Goal: Task Accomplishment & Management: Use online tool/utility

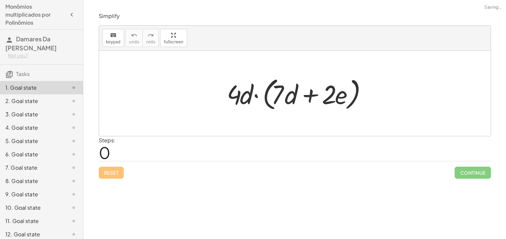
click at [277, 79] on div at bounding box center [296, 93] width 147 height 38
click at [286, 111] on div at bounding box center [296, 93] width 147 height 38
click at [115, 154] on div "Steps: 0" at bounding box center [107, 148] width 17 height 25
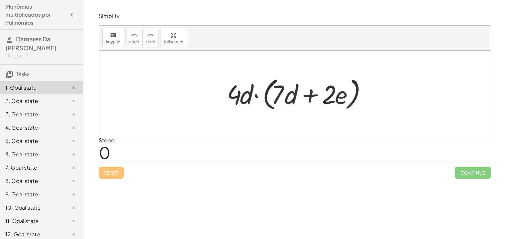
click at [158, 151] on div "Steps: 0" at bounding box center [295, 148] width 392 height 25
click at [110, 40] on span "keypad" at bounding box center [113, 42] width 15 height 5
click at [148, 63] on div at bounding box center [295, 93] width 392 height 85
click at [319, 106] on div at bounding box center [296, 93] width 147 height 38
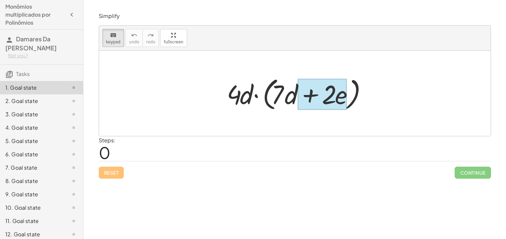
drag, startPoint x: 268, startPoint y: 94, endPoint x: 346, endPoint y: 92, distance: 78.1
click at [291, 94] on div "· 4 · d · ( + · 7 · d + · 2 · e )" at bounding box center [291, 94] width 0 height 0
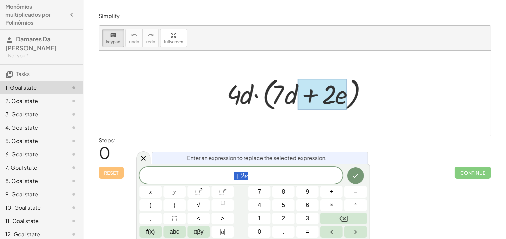
click at [206, 112] on div at bounding box center [295, 93] width 392 height 85
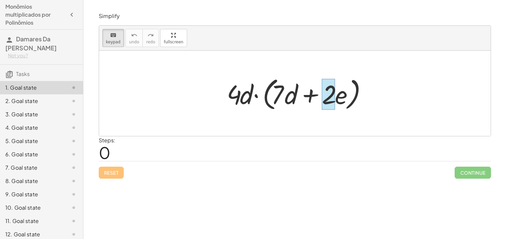
drag, startPoint x: 234, startPoint y: 89, endPoint x: 333, endPoint y: 88, distance: 99.1
drag, startPoint x: 226, startPoint y: 93, endPoint x: 262, endPoint y: 89, distance: 36.9
click at [262, 89] on div at bounding box center [296, 93] width 147 height 38
drag, startPoint x: 238, startPoint y: 92, endPoint x: 258, endPoint y: 92, distance: 20.0
click at [237, 97] on div at bounding box center [233, 94] width 13 height 31
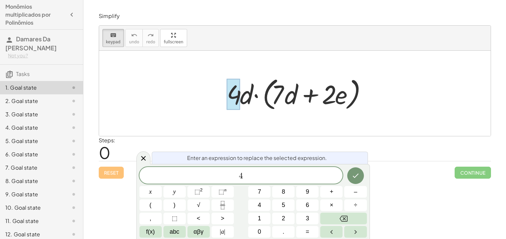
click at [291, 94] on div "· 4 · d · ( + · 7 · d + · 2 · e )" at bounding box center [291, 94] width 0 height 0
click at [238, 176] on span "4" at bounding box center [240, 175] width 203 height 9
click at [253, 176] on span "​ 4" at bounding box center [240, 175] width 203 height 9
click at [220, 177] on span "​" at bounding box center [240, 175] width 203 height 9
drag, startPoint x: 243, startPoint y: 97, endPoint x: 259, endPoint y: 97, distance: 15.3
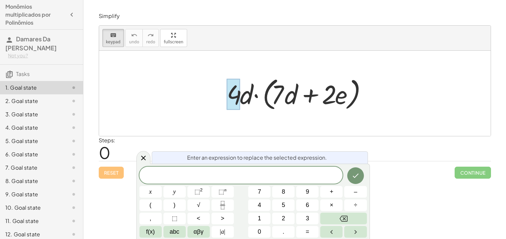
click at [259, 97] on div at bounding box center [296, 93] width 147 height 38
drag, startPoint x: 274, startPoint y: 93, endPoint x: 278, endPoint y: 95, distance: 4.2
click at [278, 95] on div at bounding box center [296, 93] width 147 height 38
drag, startPoint x: 278, startPoint y: 95, endPoint x: 271, endPoint y: 95, distance: 6.7
click at [271, 95] on div at bounding box center [296, 93] width 147 height 38
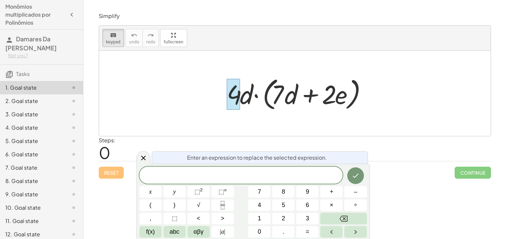
drag, startPoint x: 271, startPoint y: 95, endPoint x: 280, endPoint y: 94, distance: 8.7
click at [280, 94] on div at bounding box center [296, 93] width 147 height 38
drag, startPoint x: 280, startPoint y: 94, endPoint x: 269, endPoint y: 98, distance: 11.4
click at [269, 98] on div at bounding box center [296, 93] width 147 height 38
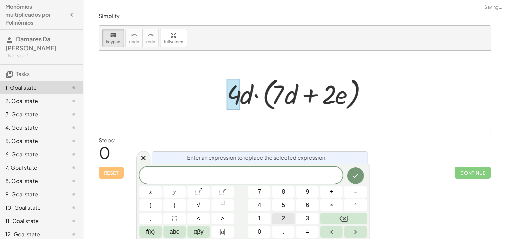
click at [286, 217] on button "2" at bounding box center [283, 219] width 22 height 12
drag, startPoint x: 245, startPoint y: 95, endPoint x: 265, endPoint y: 99, distance: 20.7
click at [265, 99] on div at bounding box center [296, 93] width 147 height 38
drag, startPoint x: 265, startPoint y: 99, endPoint x: 243, endPoint y: 94, distance: 22.9
click at [243, 94] on div at bounding box center [296, 93] width 147 height 38
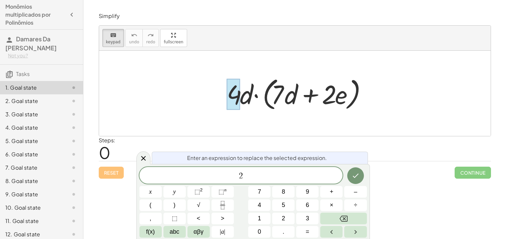
click at [243, 94] on div at bounding box center [296, 93] width 147 height 38
drag, startPoint x: 243, startPoint y: 94, endPoint x: 221, endPoint y: 94, distance: 22.0
click at [221, 94] on div "· 4 · d · ( + · 7 · d + · 2 · e )" at bounding box center [295, 94] width 156 height 42
drag, startPoint x: 221, startPoint y: 94, endPoint x: 225, endPoint y: 93, distance: 4.0
click at [225, 93] on div "· 4 · d · ( + · 7 · d + · 2 · e )" at bounding box center [295, 94] width 156 height 42
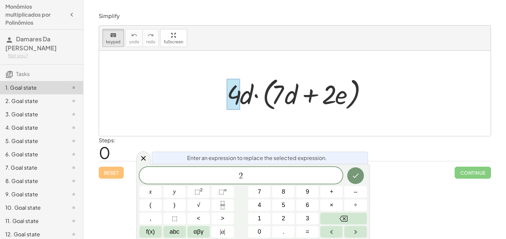
click at [225, 93] on div at bounding box center [296, 93] width 147 height 38
click at [358, 177] on icon "Done" at bounding box center [356, 176] width 8 height 8
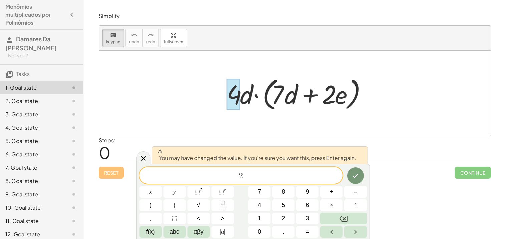
drag, startPoint x: 220, startPoint y: 102, endPoint x: 231, endPoint y: 102, distance: 11.0
click at [231, 102] on div "· 4 · d · ( + · 7 · d + · 2 · e )" at bounding box center [295, 94] width 156 height 42
click at [145, 155] on icon at bounding box center [143, 158] width 8 height 8
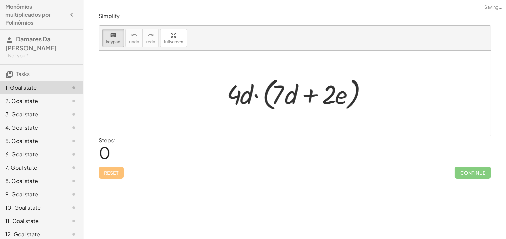
drag, startPoint x: 229, startPoint y: 87, endPoint x: 250, endPoint y: 90, distance: 20.6
click at [172, 82] on div "· 4 · d · ( + · 7 · d + · 2 · e )" at bounding box center [295, 93] width 392 height 85
drag, startPoint x: 237, startPoint y: 90, endPoint x: 266, endPoint y: 93, distance: 29.8
click at [108, 170] on div "Reset Continue" at bounding box center [295, 170] width 392 height 18
drag, startPoint x: 110, startPoint y: 168, endPoint x: 179, endPoint y: 89, distance: 104.7
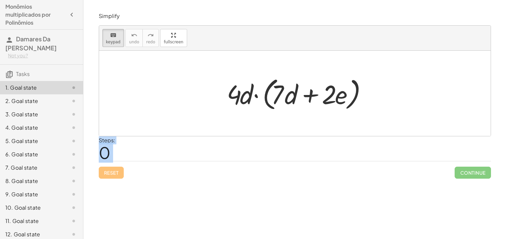
click at [179, 89] on div "Simplify keyboard keypad undo undo redo redo fullscreen · 4 · d · ( + · 7 · d +…" at bounding box center [295, 95] width 400 height 174
click at [246, 104] on div at bounding box center [296, 93] width 147 height 38
click at [231, 94] on div at bounding box center [233, 94] width 13 height 31
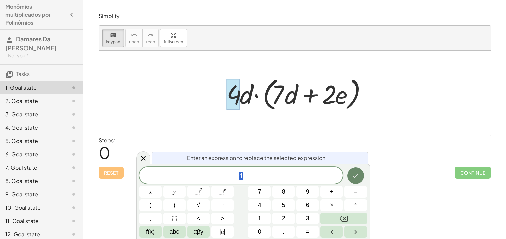
click at [358, 177] on icon "Done" at bounding box center [356, 176] width 8 height 8
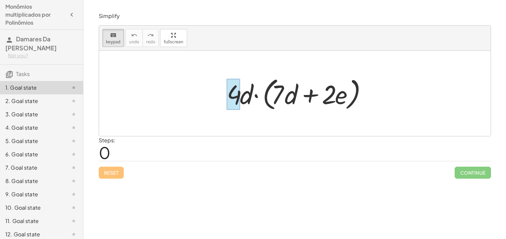
click at [230, 104] on div at bounding box center [233, 94] width 13 height 31
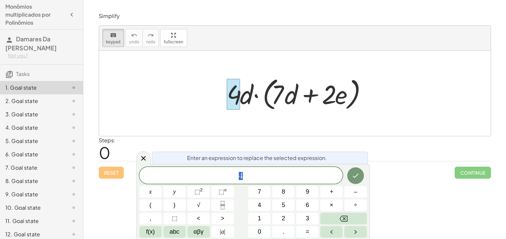
click at [284, 145] on div "Steps: 0" at bounding box center [295, 148] width 392 height 25
click at [295, 118] on div at bounding box center [295, 93] width 392 height 85
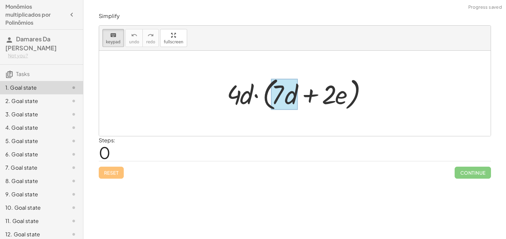
click at [288, 109] on div at bounding box center [284, 94] width 27 height 31
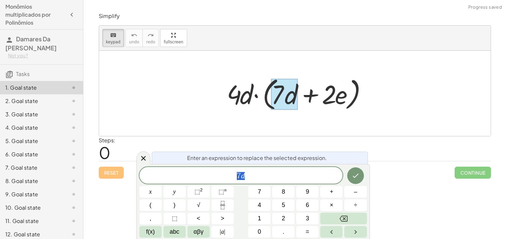
click at [288, 109] on div at bounding box center [284, 94] width 27 height 31
click at [312, 112] on div at bounding box center [296, 93] width 147 height 38
click at [140, 156] on icon at bounding box center [143, 158] width 8 height 8
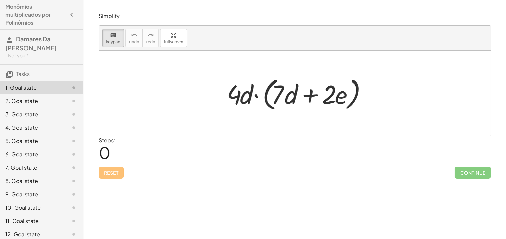
click at [305, 102] on div at bounding box center [296, 93] width 147 height 38
click at [309, 98] on div at bounding box center [296, 93] width 147 height 38
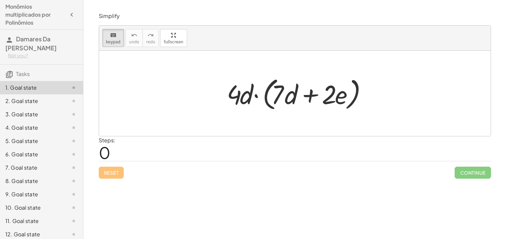
click at [309, 98] on div at bounding box center [296, 93] width 147 height 38
click at [281, 99] on div at bounding box center [277, 94] width 13 height 31
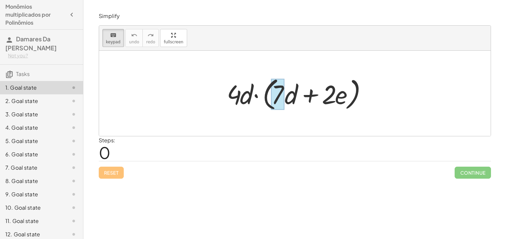
click at [281, 99] on div at bounding box center [277, 94] width 13 height 31
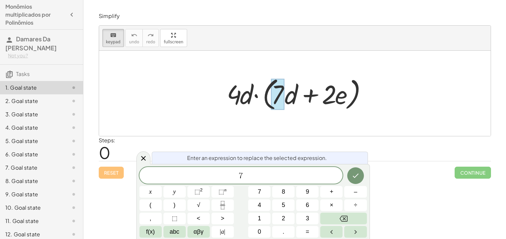
click at [136, 155] on div "Steps: 0" at bounding box center [295, 148] width 392 height 25
click at [138, 161] on div at bounding box center [143, 157] width 14 height 13
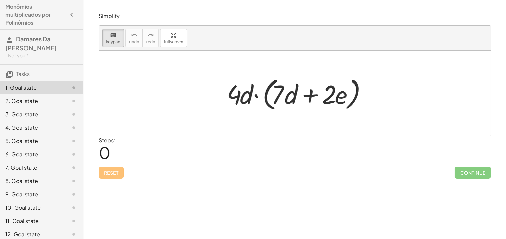
click at [244, 102] on div at bounding box center [296, 93] width 147 height 38
click at [231, 100] on div at bounding box center [233, 94] width 13 height 31
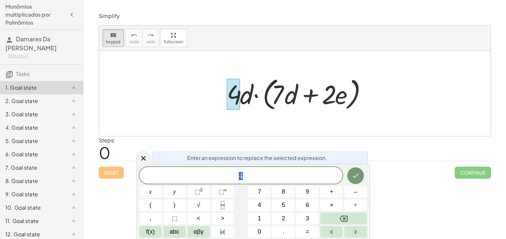
click at [286, 129] on div at bounding box center [295, 93] width 392 height 85
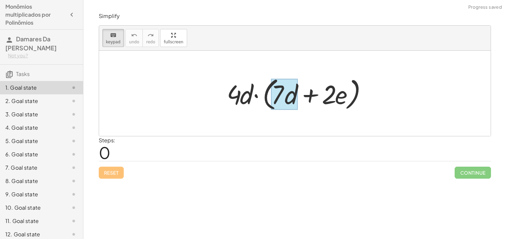
click at [297, 95] on div at bounding box center [284, 94] width 27 height 31
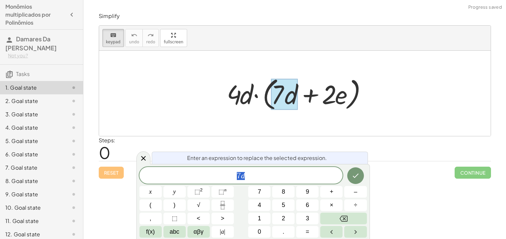
click at [297, 95] on div at bounding box center [284, 94] width 27 height 31
click at [324, 88] on div at bounding box center [296, 93] width 147 height 38
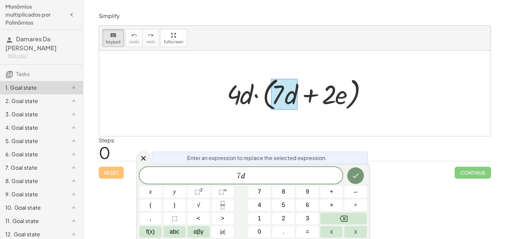
click at [324, 88] on div at bounding box center [296, 93] width 147 height 38
click at [332, 93] on div at bounding box center [296, 93] width 147 height 38
click at [139, 154] on div at bounding box center [143, 157] width 14 height 13
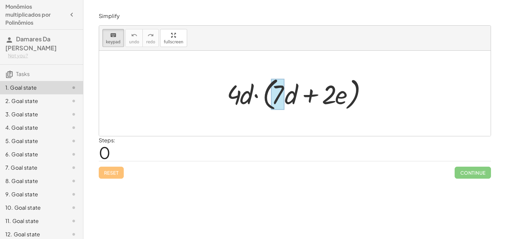
click at [283, 104] on div at bounding box center [277, 94] width 13 height 31
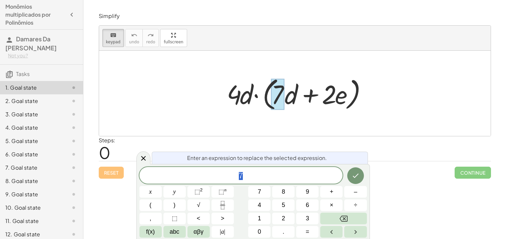
click at [328, 100] on div at bounding box center [296, 93] width 147 height 38
click at [332, 102] on div at bounding box center [296, 93] width 147 height 38
click at [236, 98] on div at bounding box center [296, 93] width 147 height 38
drag, startPoint x: 276, startPoint y: 95, endPoint x: 299, endPoint y: 97, distance: 23.1
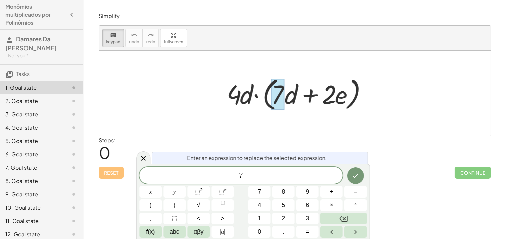
click at [291, 94] on div "· 4 · d · ( + · 7 · d + · 2 · e )" at bounding box center [291, 94] width 0 height 0
click at [322, 97] on div at bounding box center [296, 93] width 147 height 38
click at [191, 119] on div at bounding box center [295, 93] width 392 height 85
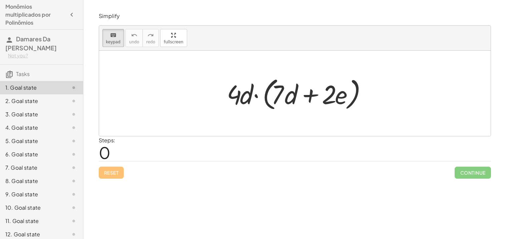
drag, startPoint x: 239, startPoint y: 96, endPoint x: 247, endPoint y: 97, distance: 8.1
click at [231, 92] on div at bounding box center [233, 94] width 13 height 31
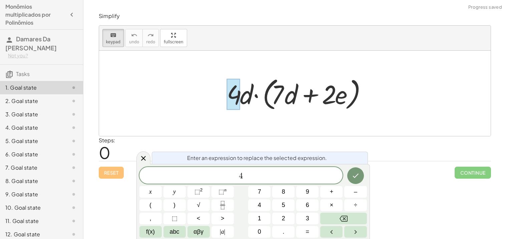
drag, startPoint x: 283, startPoint y: 90, endPoint x: 247, endPoint y: 109, distance: 40.7
click at [247, 109] on div at bounding box center [296, 93] width 147 height 38
click at [393, 120] on div at bounding box center [295, 93] width 392 height 85
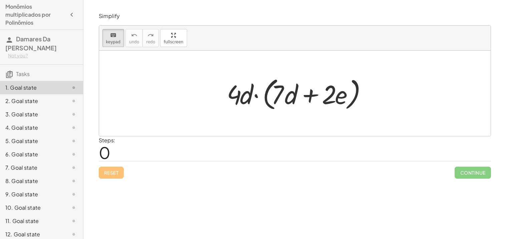
drag, startPoint x: 249, startPoint y: 94, endPoint x: 258, endPoint y: 96, distance: 8.7
click at [258, 96] on div at bounding box center [296, 93] width 147 height 38
click at [193, 90] on div "· 4 · d · ( + · 7 · d + · 2 · e )" at bounding box center [295, 93] width 392 height 85
drag, startPoint x: 346, startPoint y: 99, endPoint x: 278, endPoint y: 85, distance: 69.9
click at [237, 95] on div at bounding box center [233, 94] width 13 height 31
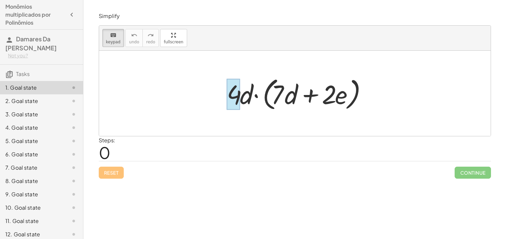
click at [237, 95] on div at bounding box center [233, 94] width 13 height 31
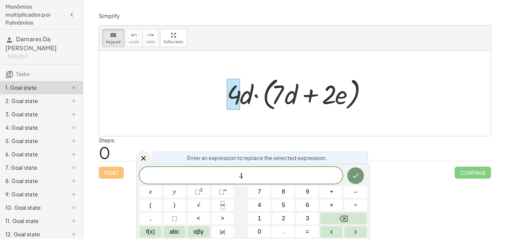
drag, startPoint x: 237, startPoint y: 96, endPoint x: 270, endPoint y: 97, distance: 33.7
click at [291, 94] on div "· 4 · d · ( + · 7 · d + · 2 · e )" at bounding box center [291, 94] width 0 height 0
click at [405, 80] on div at bounding box center [295, 93] width 392 height 85
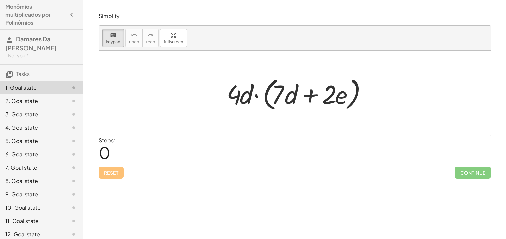
click at [405, 80] on div at bounding box center [295, 93] width 392 height 85
drag, startPoint x: 234, startPoint y: 95, endPoint x: 243, endPoint y: 97, distance: 8.7
drag, startPoint x: 227, startPoint y: 96, endPoint x: 261, endPoint y: 94, distance: 34.1
drag, startPoint x: 242, startPoint y: 97, endPoint x: 271, endPoint y: 95, distance: 29.7
click at [291, 94] on div "· 4 · d · ( + · 7 · d + · 2 · e )" at bounding box center [291, 94] width 0 height 0
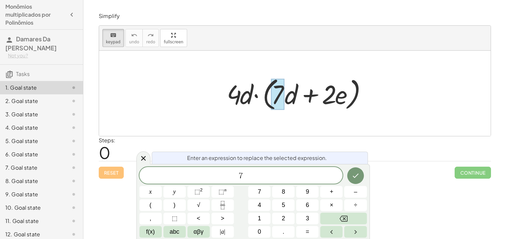
drag, startPoint x: 276, startPoint y: 94, endPoint x: 301, endPoint y: 92, distance: 25.0
click at [291, 94] on div "· 4 · d · ( + · 7 · d + · 2 · e )" at bounding box center [291, 94] width 0 height 0
click at [256, 177] on span "7 ​" at bounding box center [240, 175] width 203 height 9
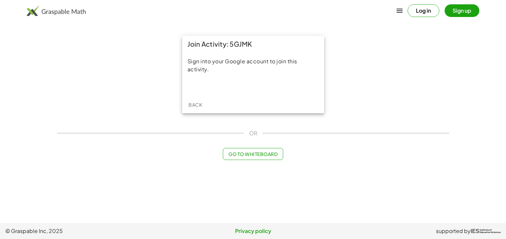
click at [207, 84] on div at bounding box center [252, 87] width 131 height 7
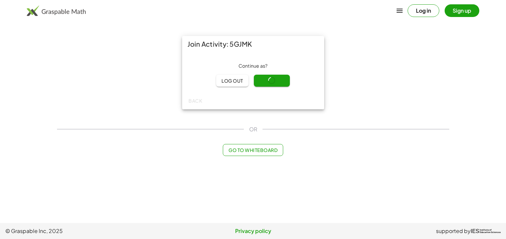
click at [253, 141] on div "Join Activity: 5GJMK Continue as ? Log out Continue Back OR Go to Whiteboard" at bounding box center [253, 96] width 400 height 128
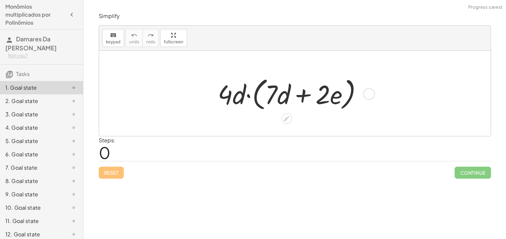
click at [230, 100] on div at bounding box center [292, 93] width 156 height 38
click at [228, 101] on div at bounding box center [292, 93] width 156 height 38
drag, startPoint x: 228, startPoint y: 101, endPoint x: 324, endPoint y: 98, distance: 95.4
click at [324, 98] on div at bounding box center [292, 93] width 156 height 38
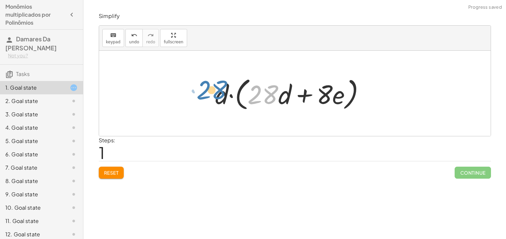
drag, startPoint x: 257, startPoint y: 94, endPoint x: 200, endPoint y: 88, distance: 57.3
click at [200, 88] on div "· 4 · d · ( + · 7 · d + · 2 · e ) · d · ( + · 7 · d · 4 + · 2 · e · 4 ) · 28 · …" at bounding box center [295, 93] width 392 height 85
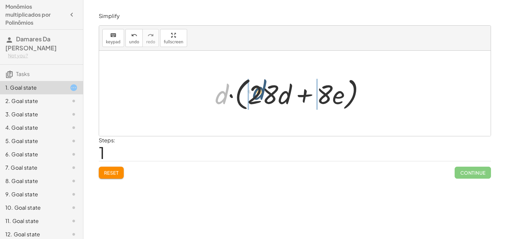
drag, startPoint x: 218, startPoint y: 99, endPoint x: 267, endPoint y: 93, distance: 49.0
click at [267, 93] on div at bounding box center [292, 93] width 161 height 38
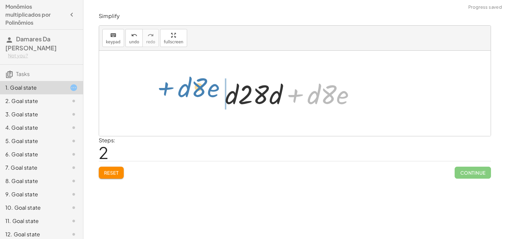
drag, startPoint x: 292, startPoint y: 95, endPoint x: 163, endPoint y: 89, distance: 129.6
click at [163, 89] on div "· 4 · d · ( + · 7 · d + · 2 · e ) · d · ( + · 7 · d · 4 + · 2 · e · 4 ) · d · (…" at bounding box center [295, 93] width 392 height 85
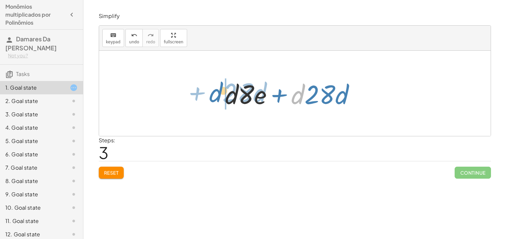
drag, startPoint x: 293, startPoint y: 96, endPoint x: 198, endPoint y: 100, distance: 95.8
click at [198, 100] on div "· 4 · d · ( + · 7 · d + · 2 · e ) · d · ( + · 7 · d · 4 + · 2 · e · 4 ) · d · (…" at bounding box center [295, 93] width 392 height 85
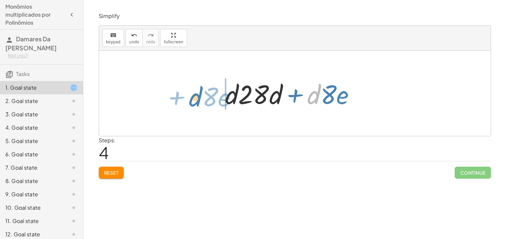
drag, startPoint x: 315, startPoint y: 95, endPoint x: 199, endPoint y: 98, distance: 115.8
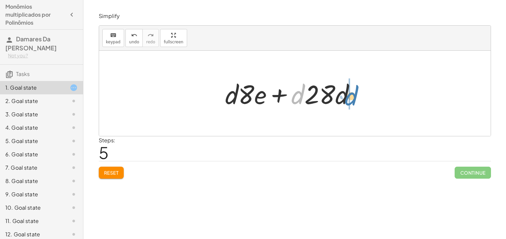
drag, startPoint x: 297, startPoint y: 91, endPoint x: 351, endPoint y: 92, distance: 53.4
click at [351, 92] on div at bounding box center [293, 93] width 142 height 34
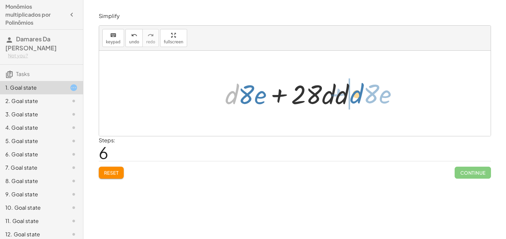
drag, startPoint x: 225, startPoint y: 99, endPoint x: 348, endPoint y: 97, distance: 122.4
click at [348, 97] on div at bounding box center [293, 93] width 142 height 34
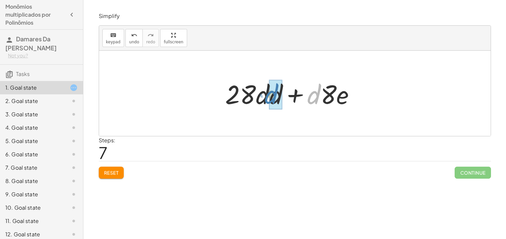
drag, startPoint x: 316, startPoint y: 96, endPoint x: 274, endPoint y: 96, distance: 41.7
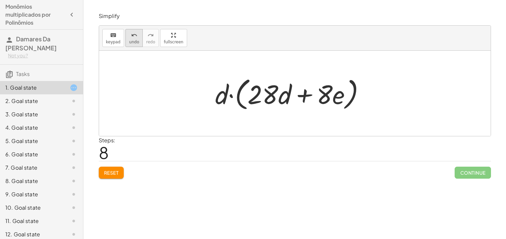
click at [129, 44] on span "undo" at bounding box center [134, 42] width 10 height 5
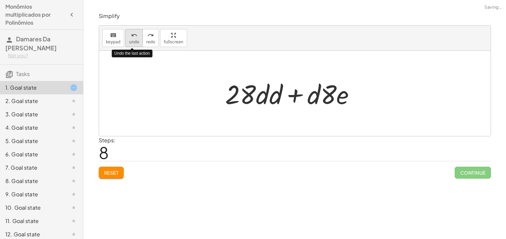
click at [129, 44] on span "undo" at bounding box center [134, 42] width 10 height 5
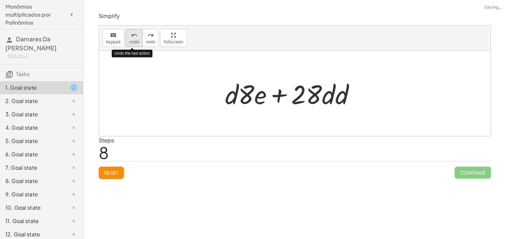
click at [129, 44] on span "undo" at bounding box center [134, 42] width 10 height 5
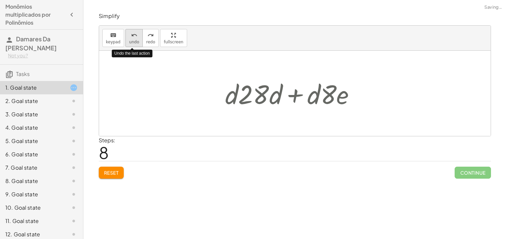
click at [129, 44] on span "undo" at bounding box center [134, 42] width 10 height 5
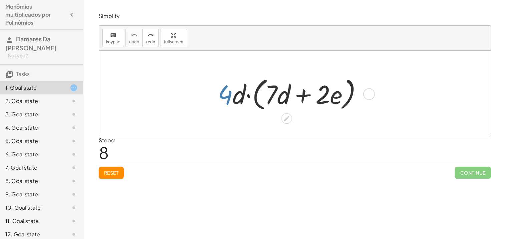
click at [230, 94] on div at bounding box center [292, 93] width 156 height 38
drag, startPoint x: 231, startPoint y: 95, endPoint x: 255, endPoint y: 92, distance: 24.9
click at [255, 92] on div at bounding box center [292, 93] width 156 height 38
